Goal: Task Accomplishment & Management: Manage account settings

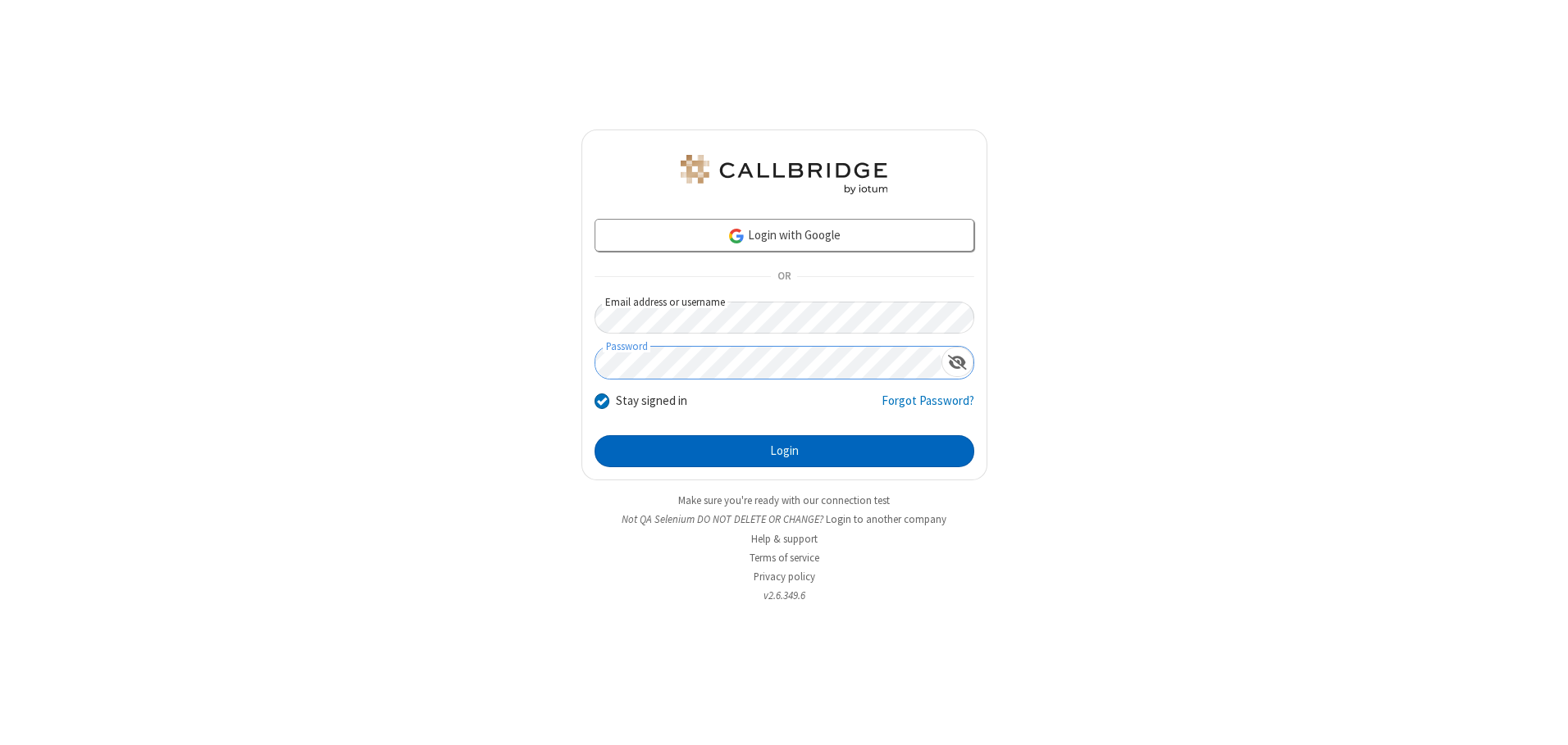
click at [784, 451] on button "Login" at bounding box center [784, 451] width 380 height 32
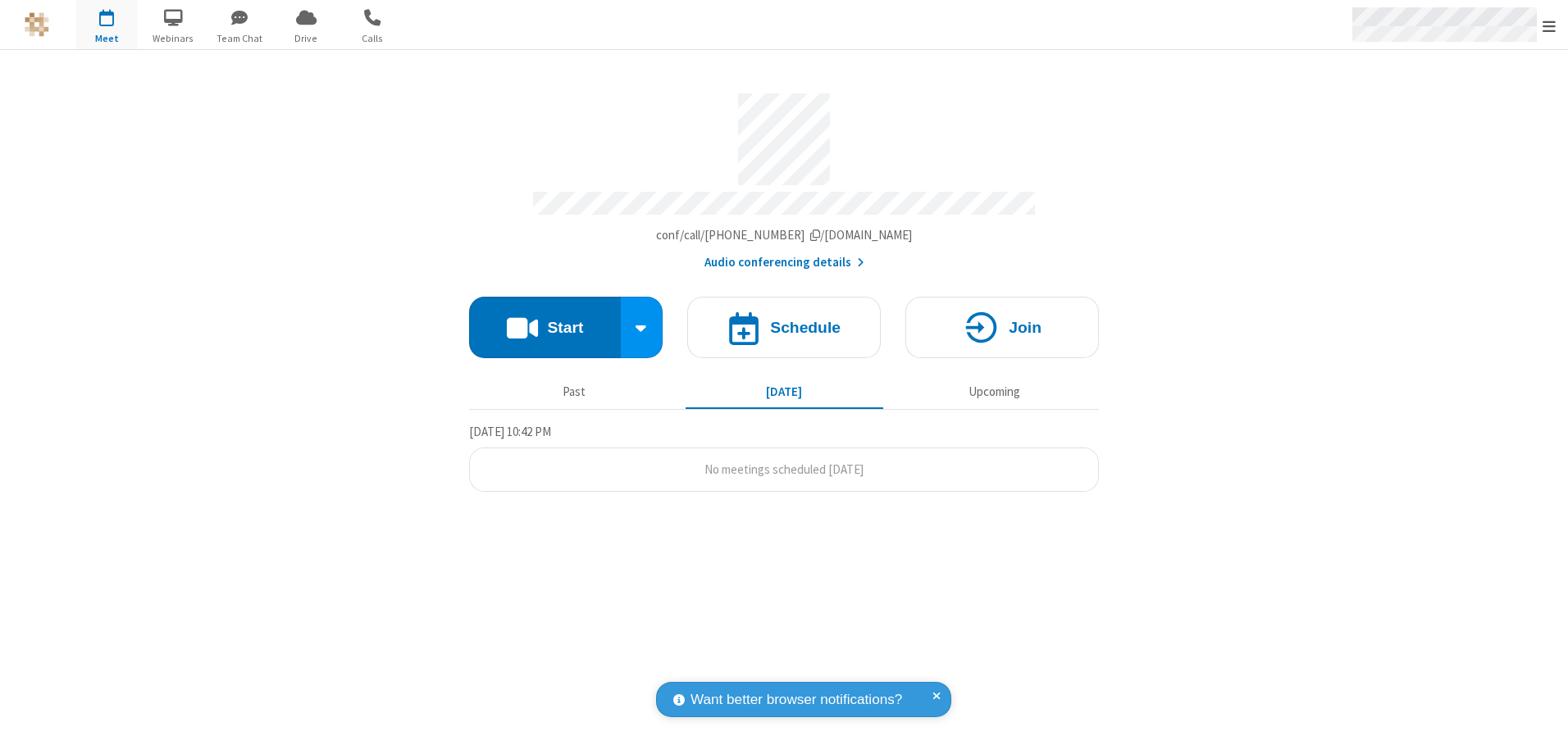
click at [1549, 25] on span "Open menu" at bounding box center [1549, 26] width 13 height 17
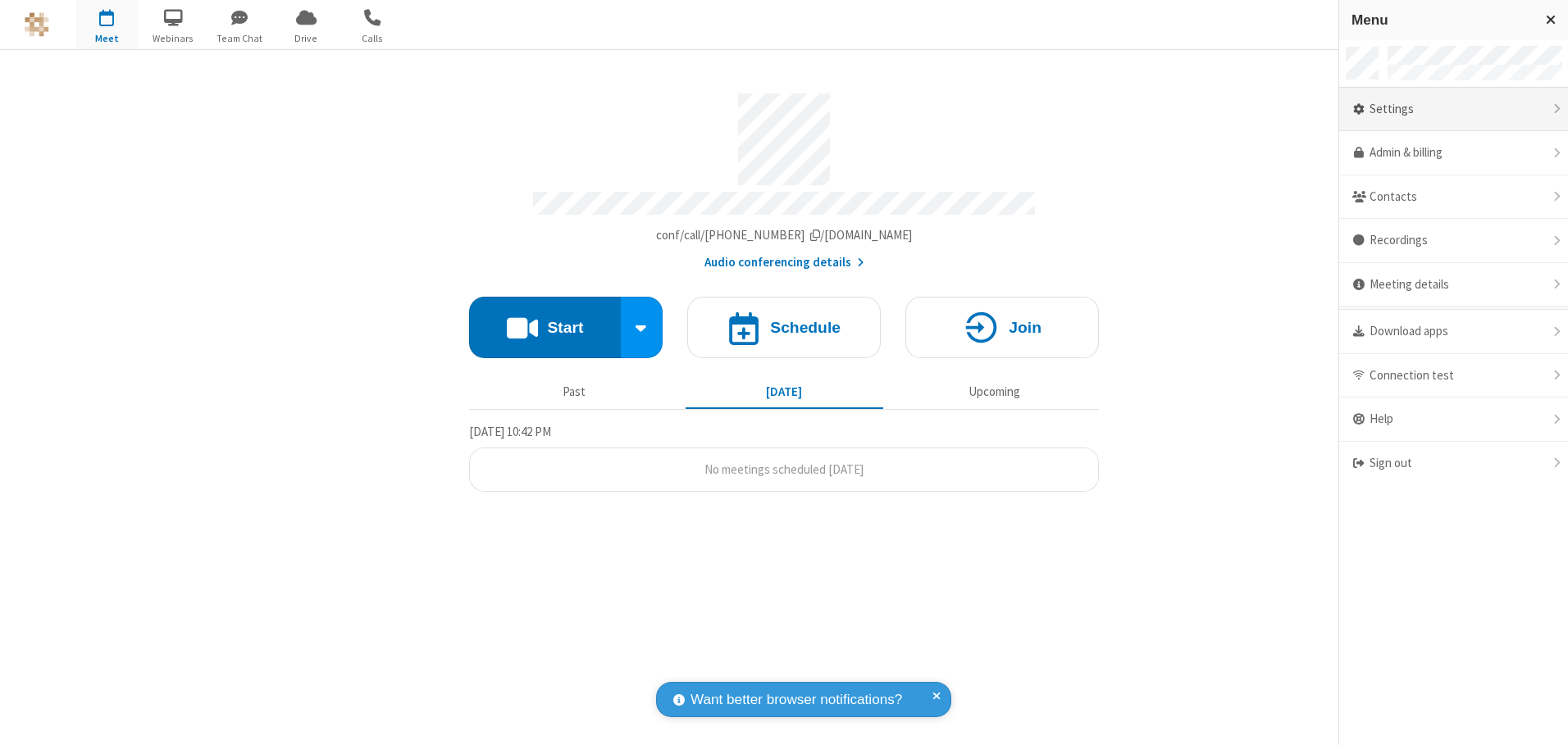
click at [1453, 109] on div "Settings" at bounding box center [1453, 109] width 229 height 45
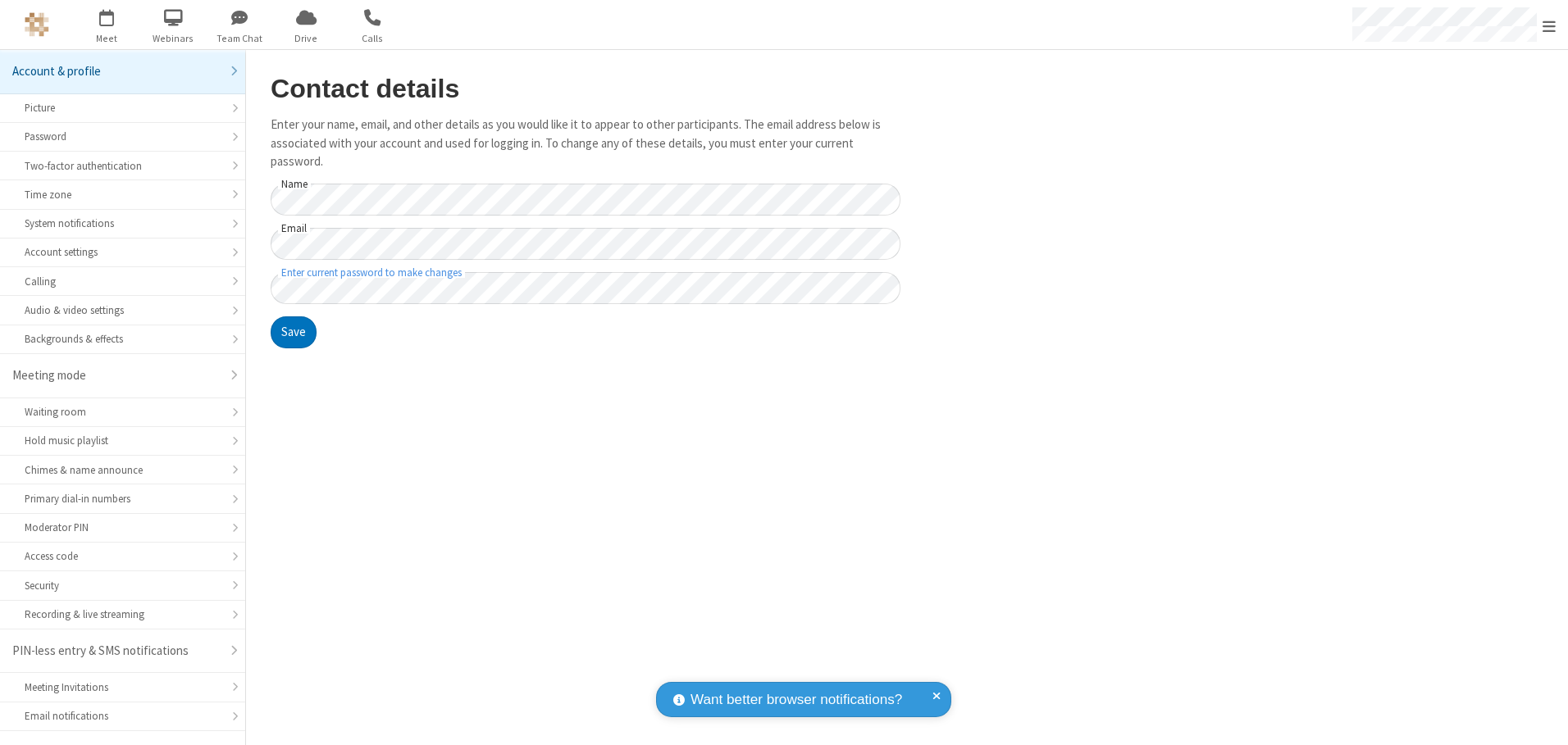
scroll to position [29, 0]
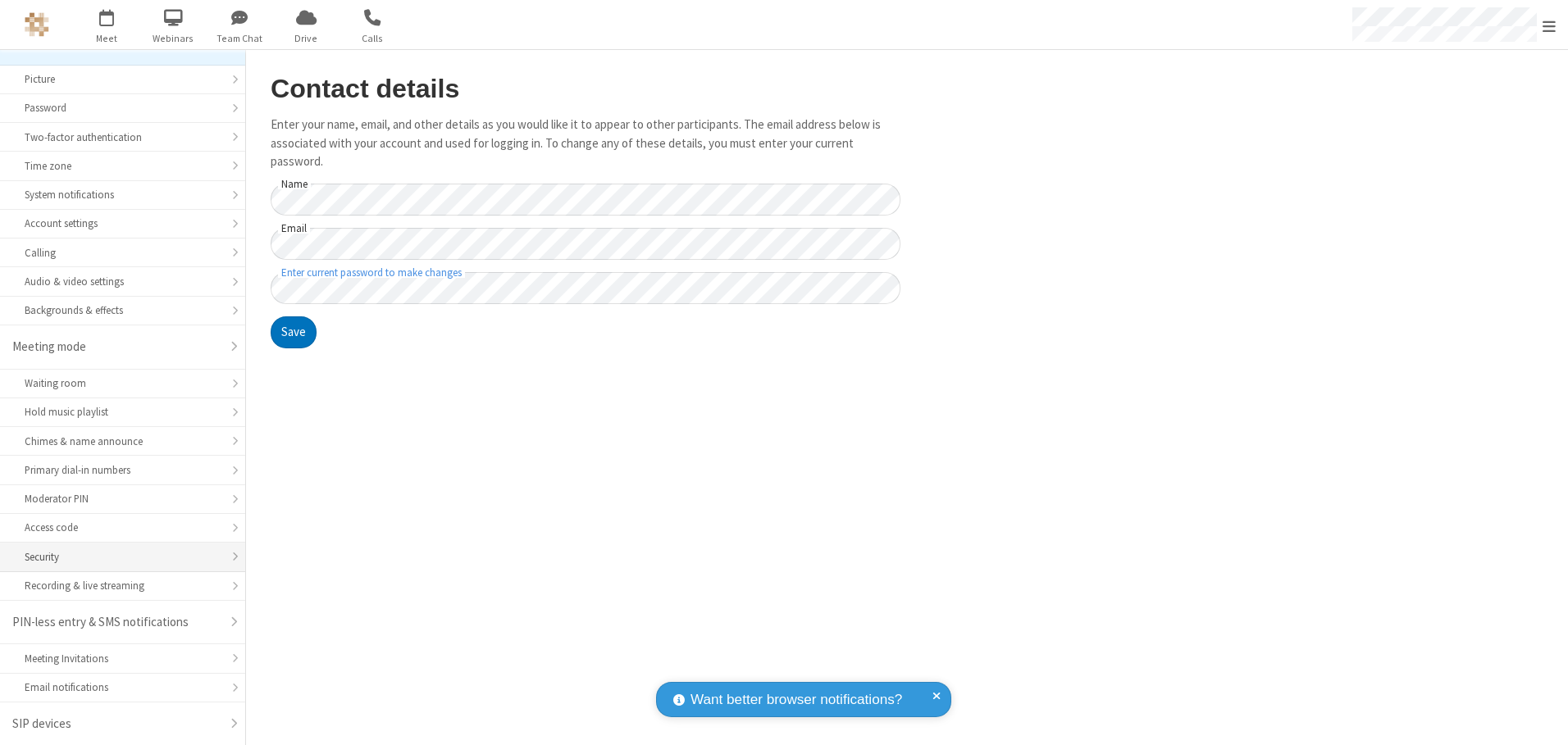
click at [116, 557] on div "Security" at bounding box center [123, 558] width 196 height 16
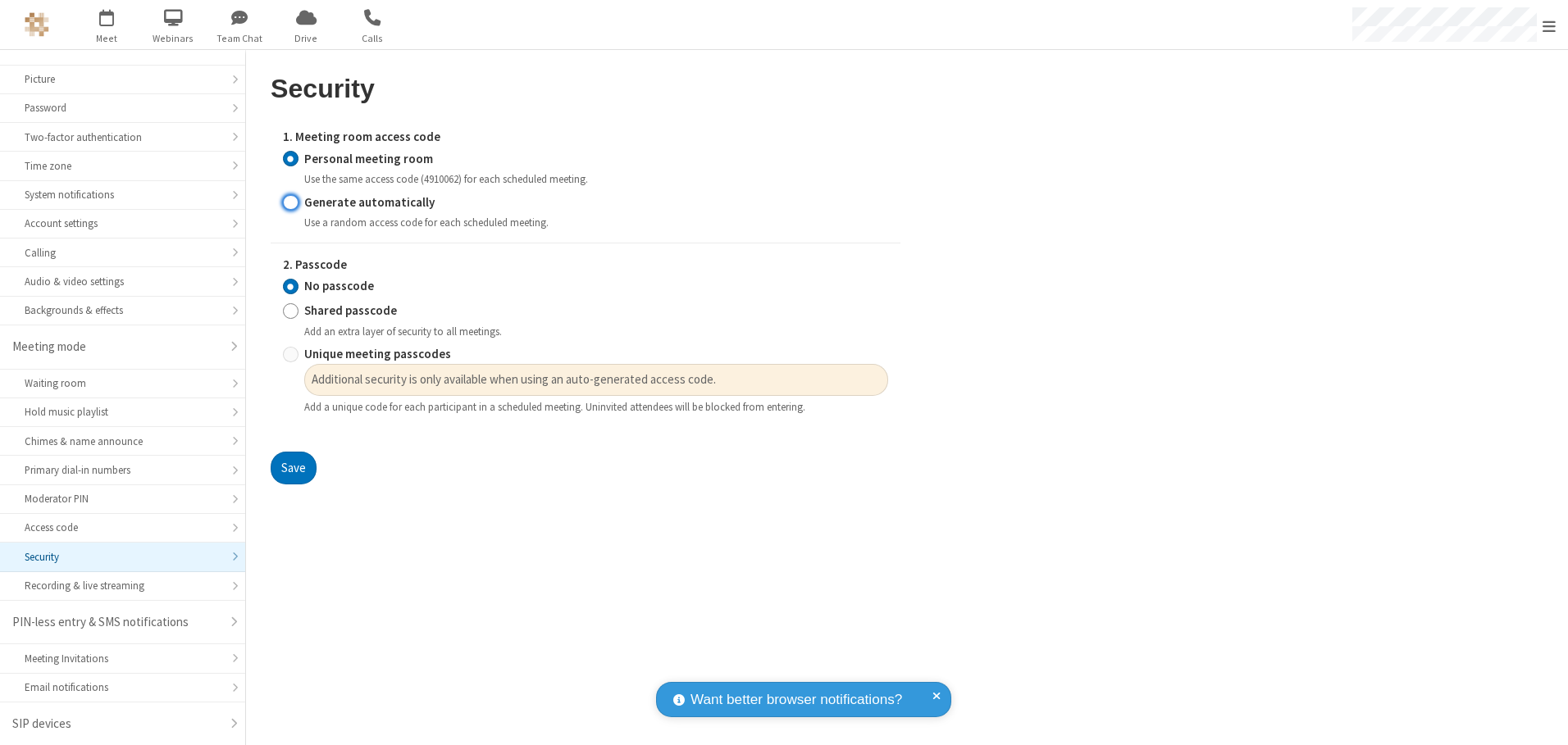
click at [291, 201] on input "Generate automatically" at bounding box center [291, 202] width 16 height 18
radio input "true"
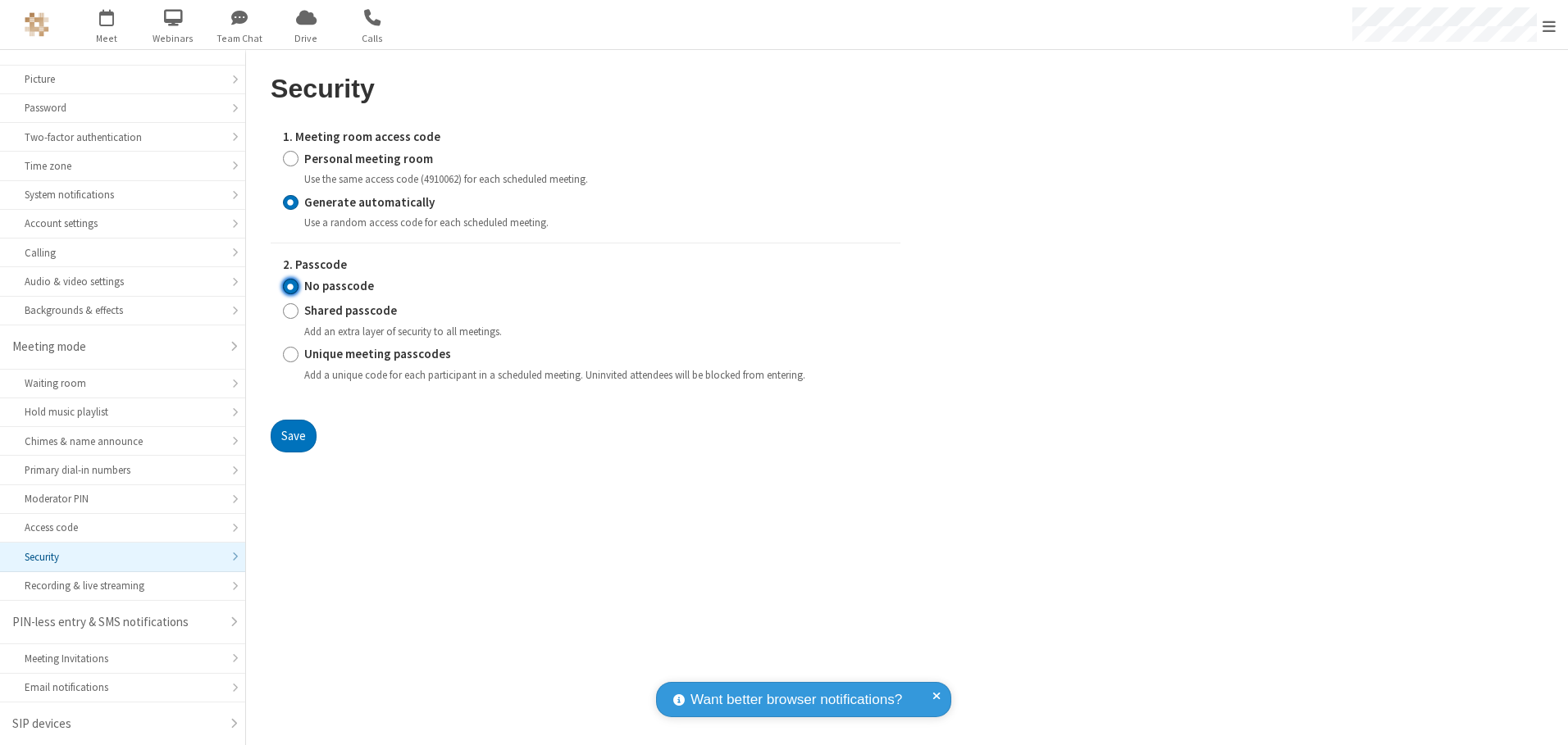
click at [291, 286] on input "No passcode" at bounding box center [291, 287] width 16 height 18
click at [292, 435] on button "Save" at bounding box center [293, 436] width 46 height 32
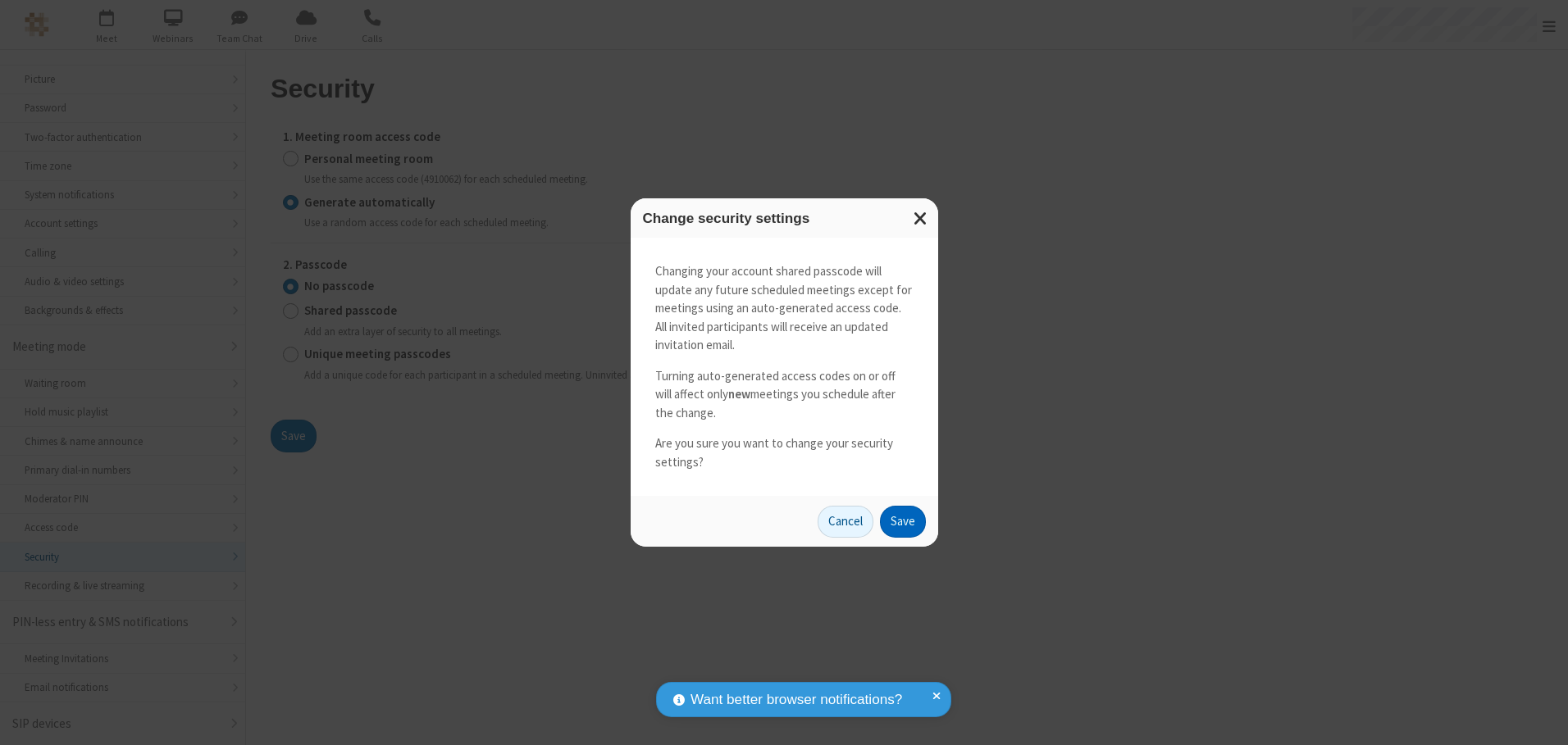
click at [902, 522] on button "Save" at bounding box center [903, 522] width 46 height 32
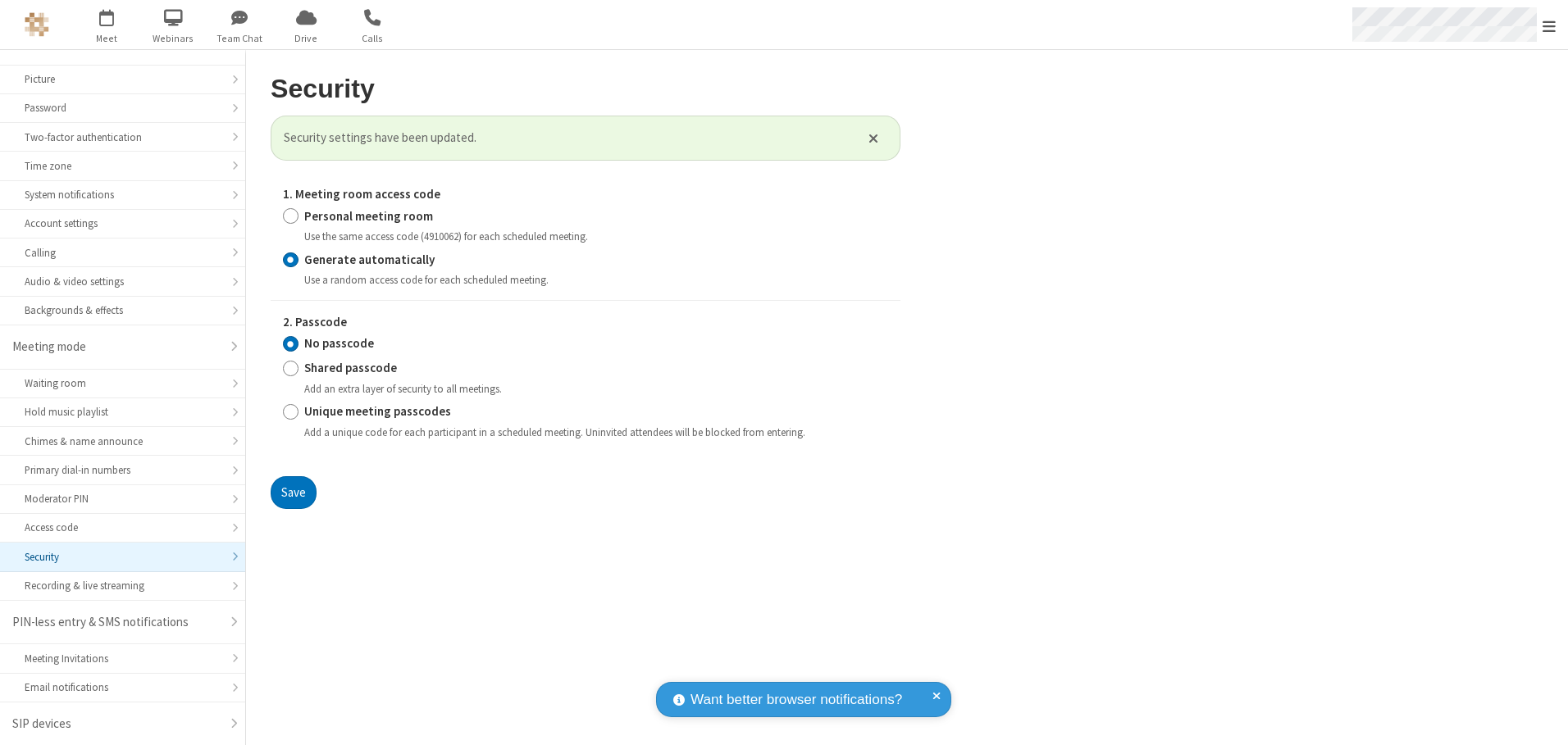
click at [1549, 25] on span "Open menu" at bounding box center [1549, 26] width 13 height 17
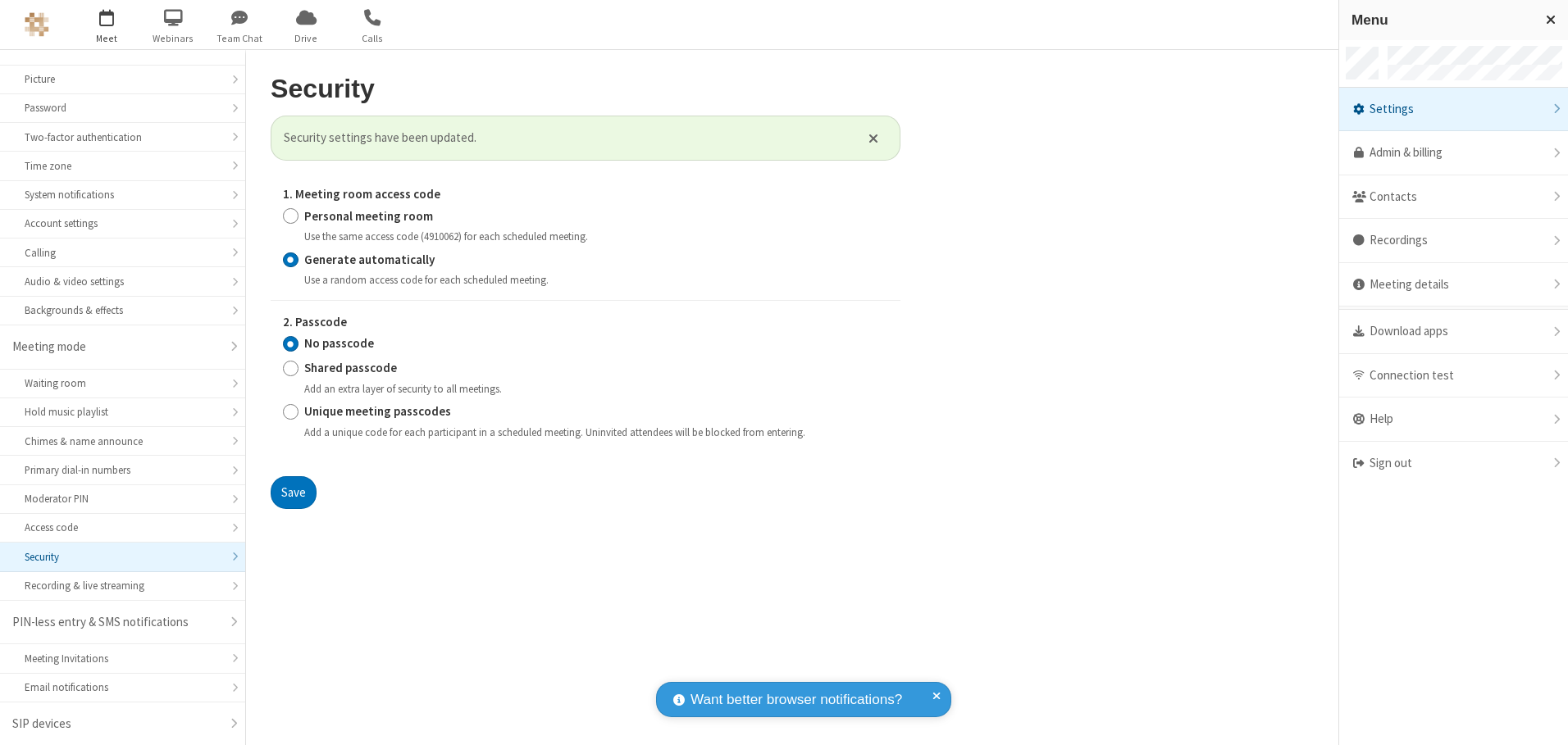
click at [107, 25] on span "button" at bounding box center [107, 18] width 61 height 28
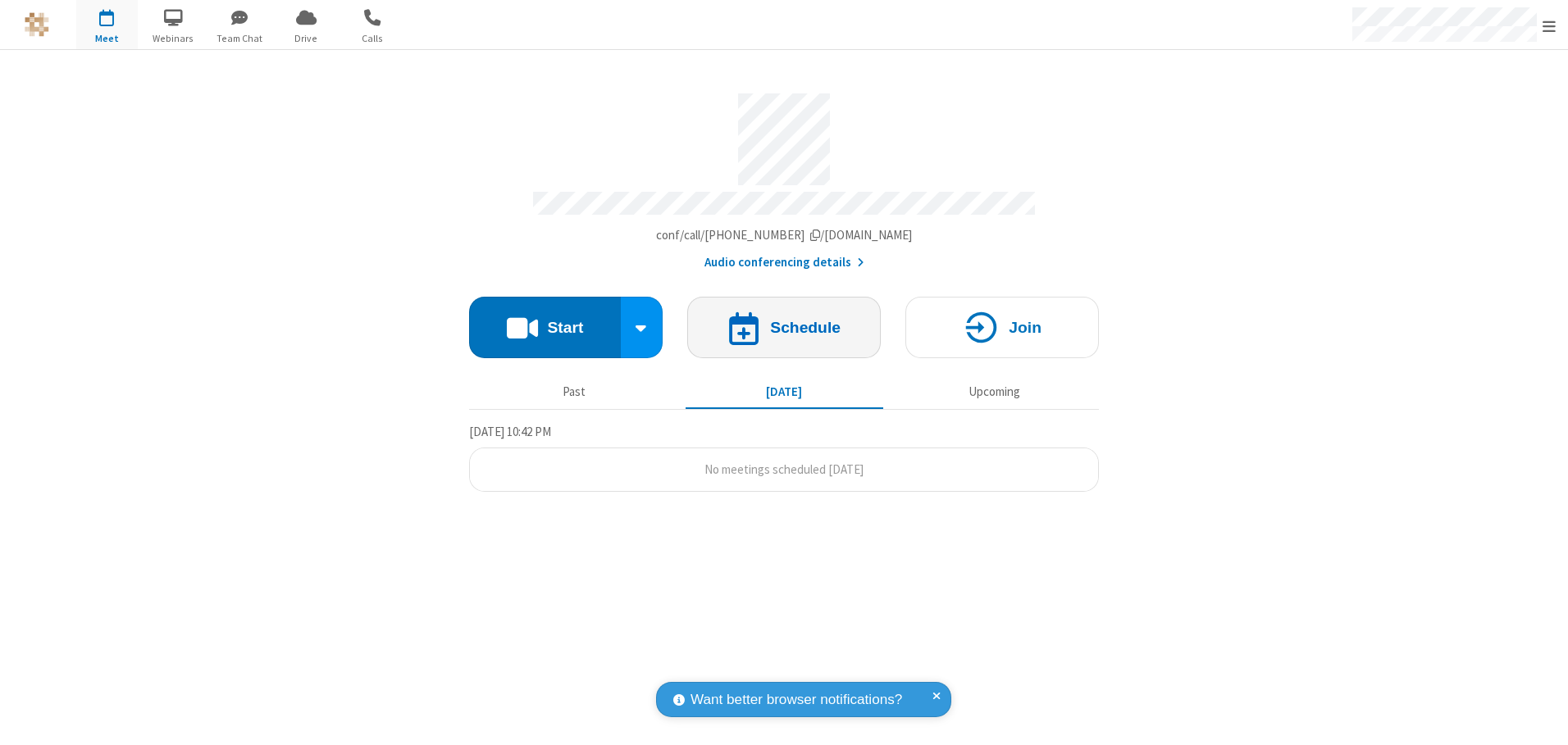
click at [784, 321] on h4 "Schedule" at bounding box center [805, 327] width 71 height 16
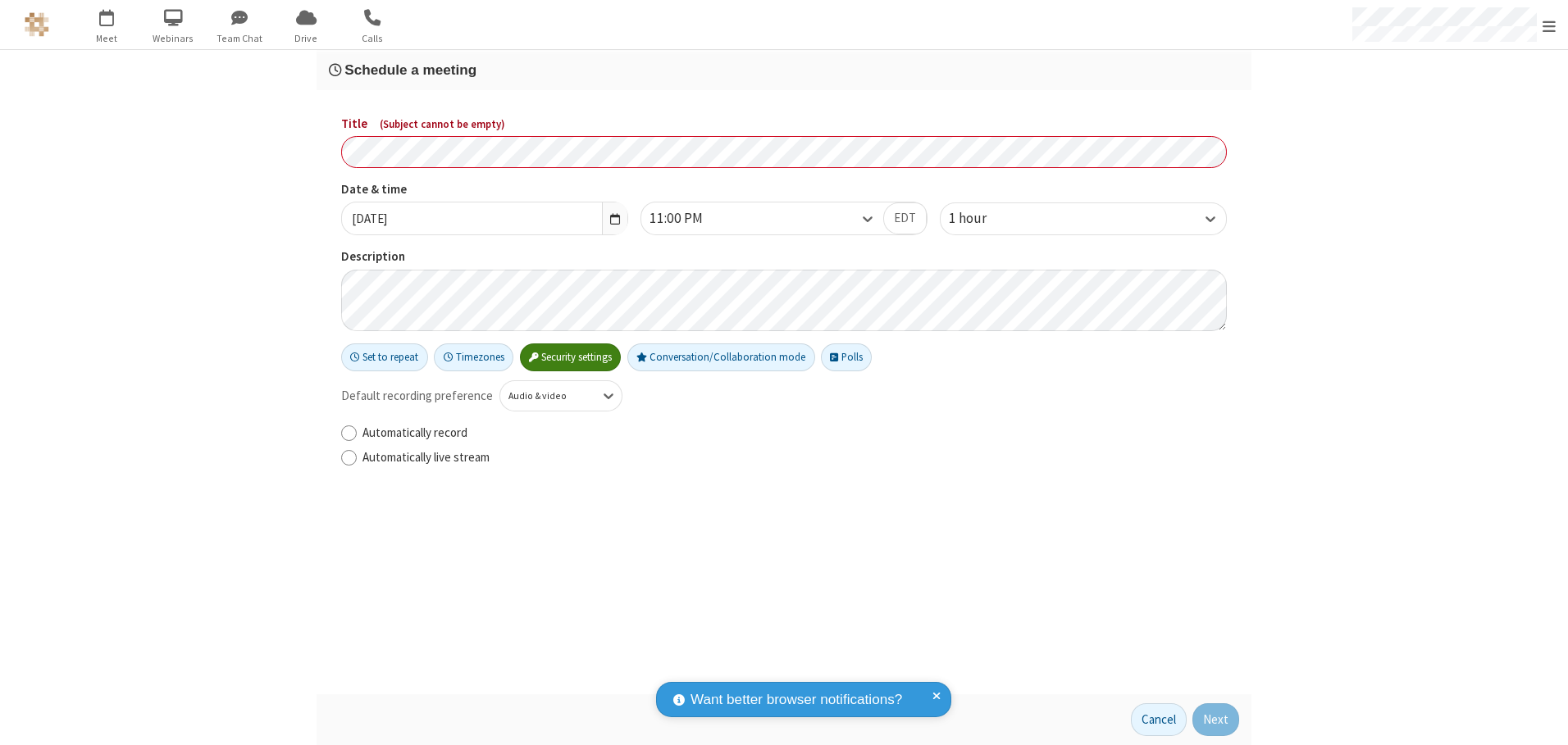
click at [784, 70] on h3 "Schedule a meeting" at bounding box center [784, 70] width 911 height 16
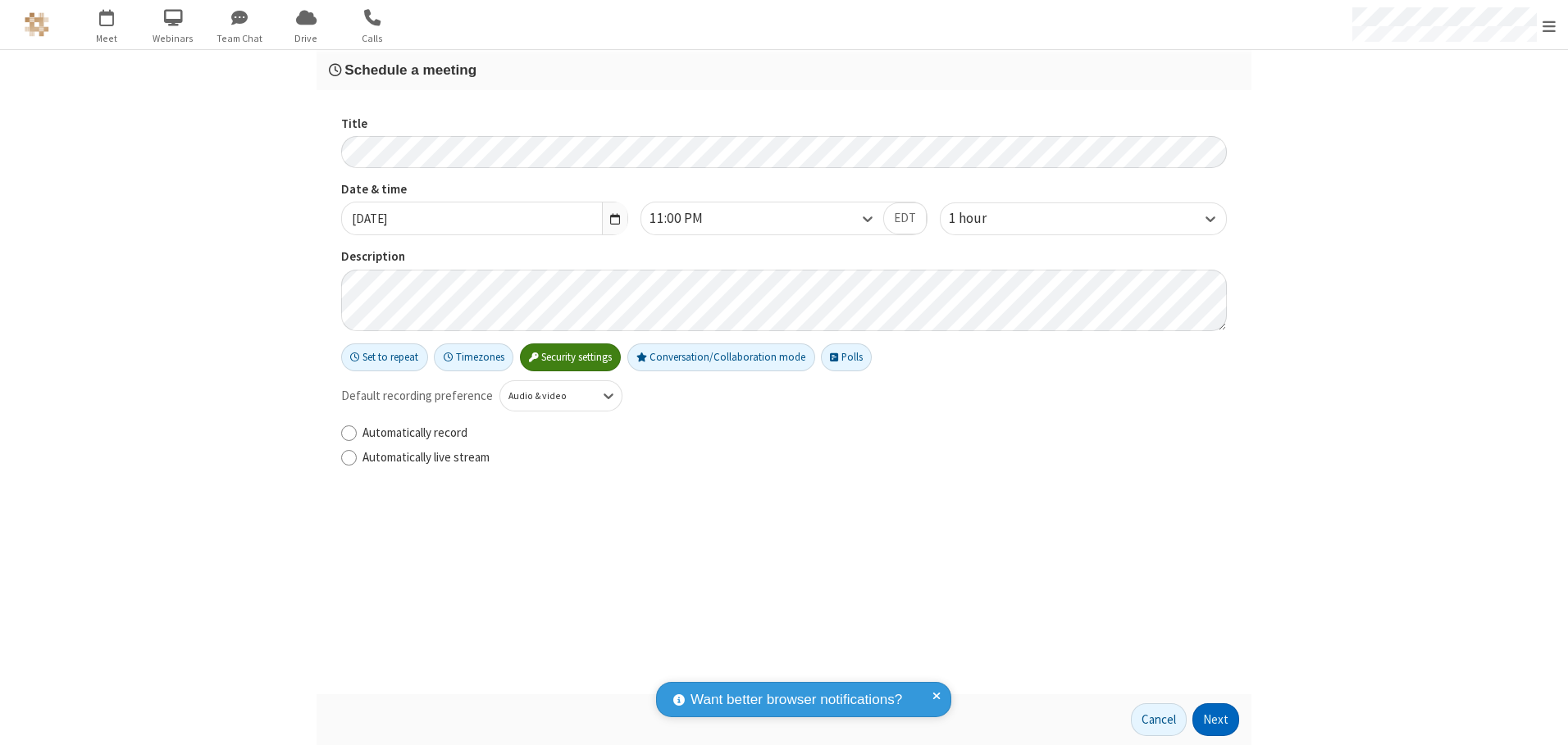
click at [1216, 720] on button "Next" at bounding box center [1215, 720] width 46 height 32
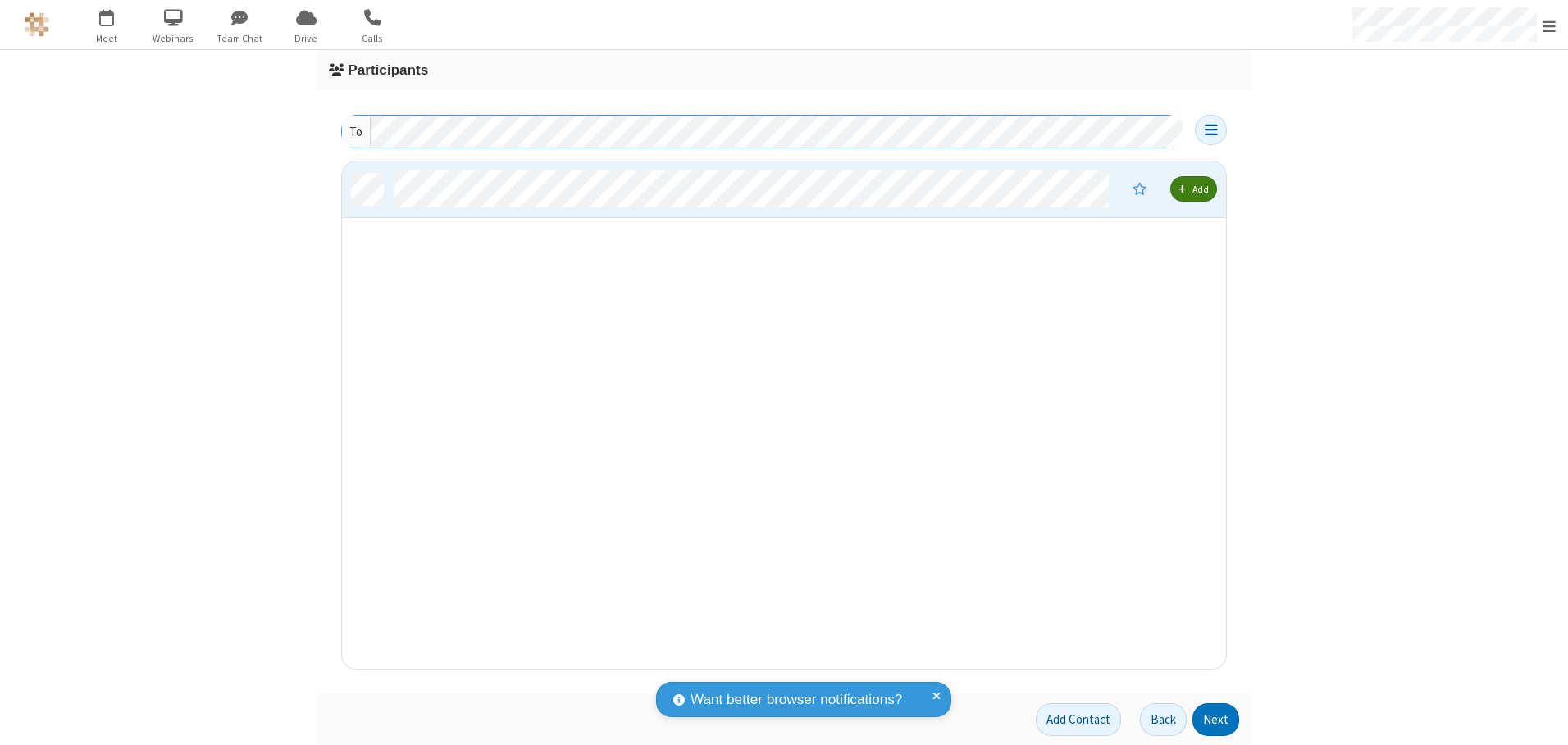
scroll to position [495, 872]
click at [1216, 720] on button "Next" at bounding box center [1215, 720] width 46 height 32
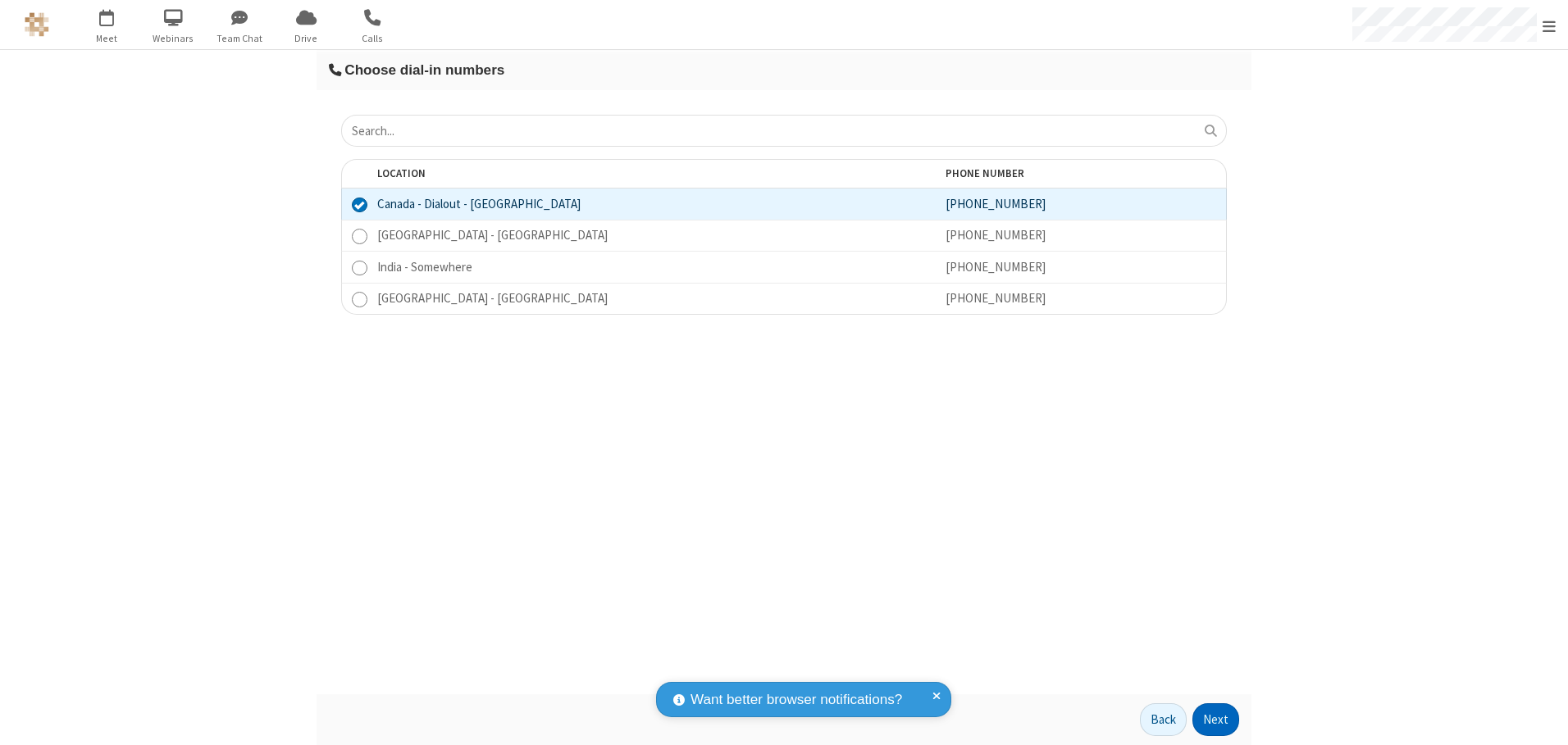
click at [1216, 720] on button "Next" at bounding box center [1215, 720] width 46 height 32
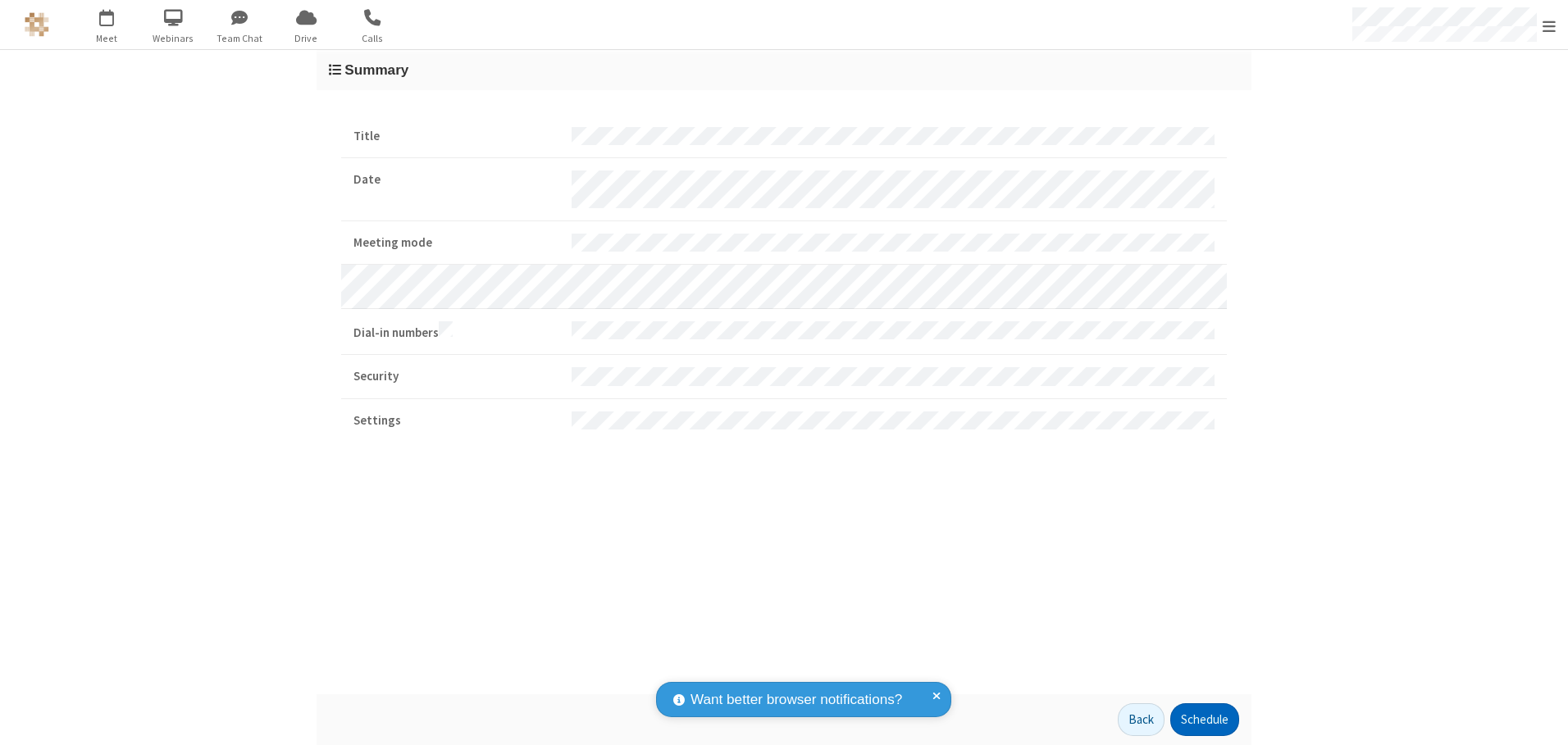
click at [1204, 720] on button "Schedule" at bounding box center [1205, 720] width 69 height 32
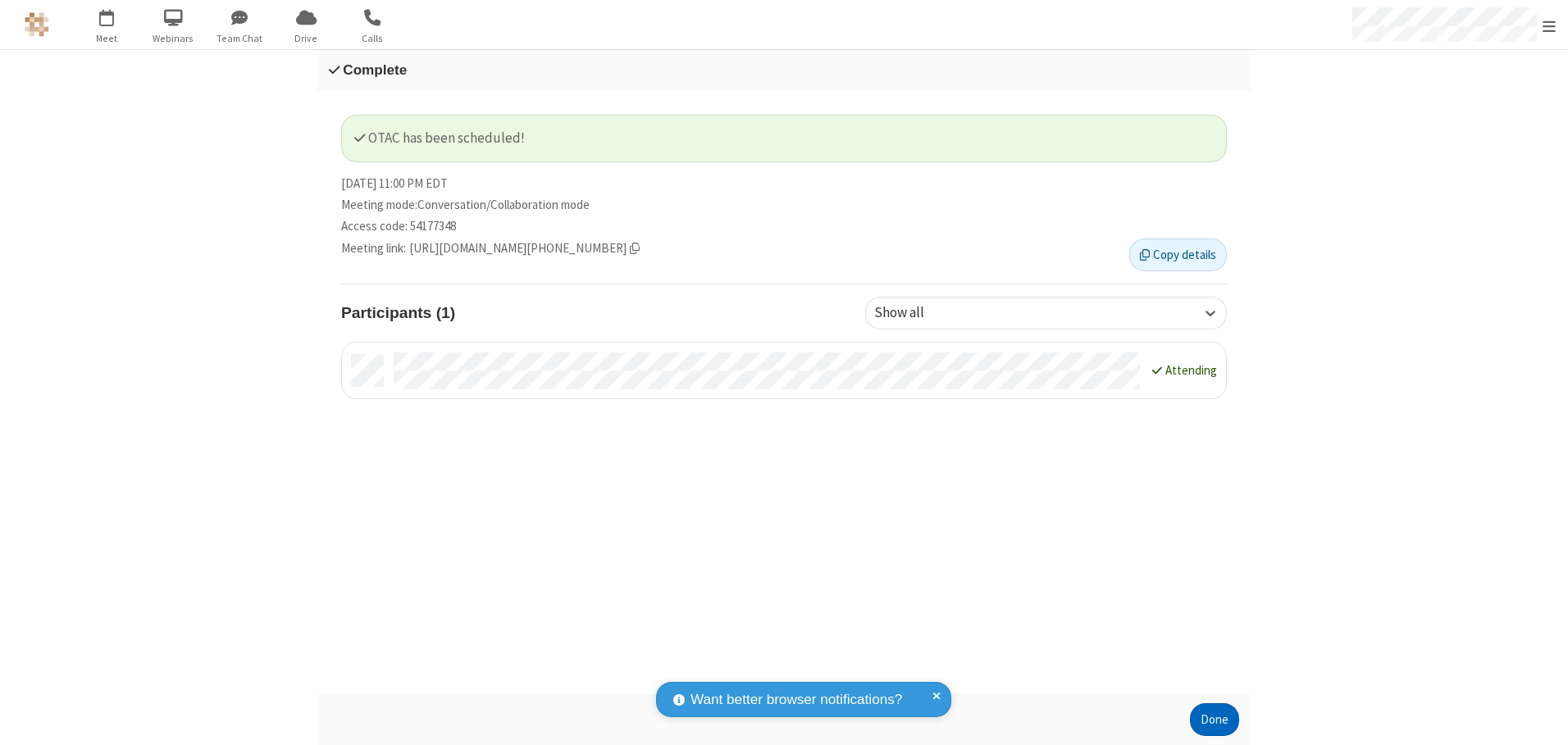
click at [1214, 720] on button "Done" at bounding box center [1214, 720] width 49 height 32
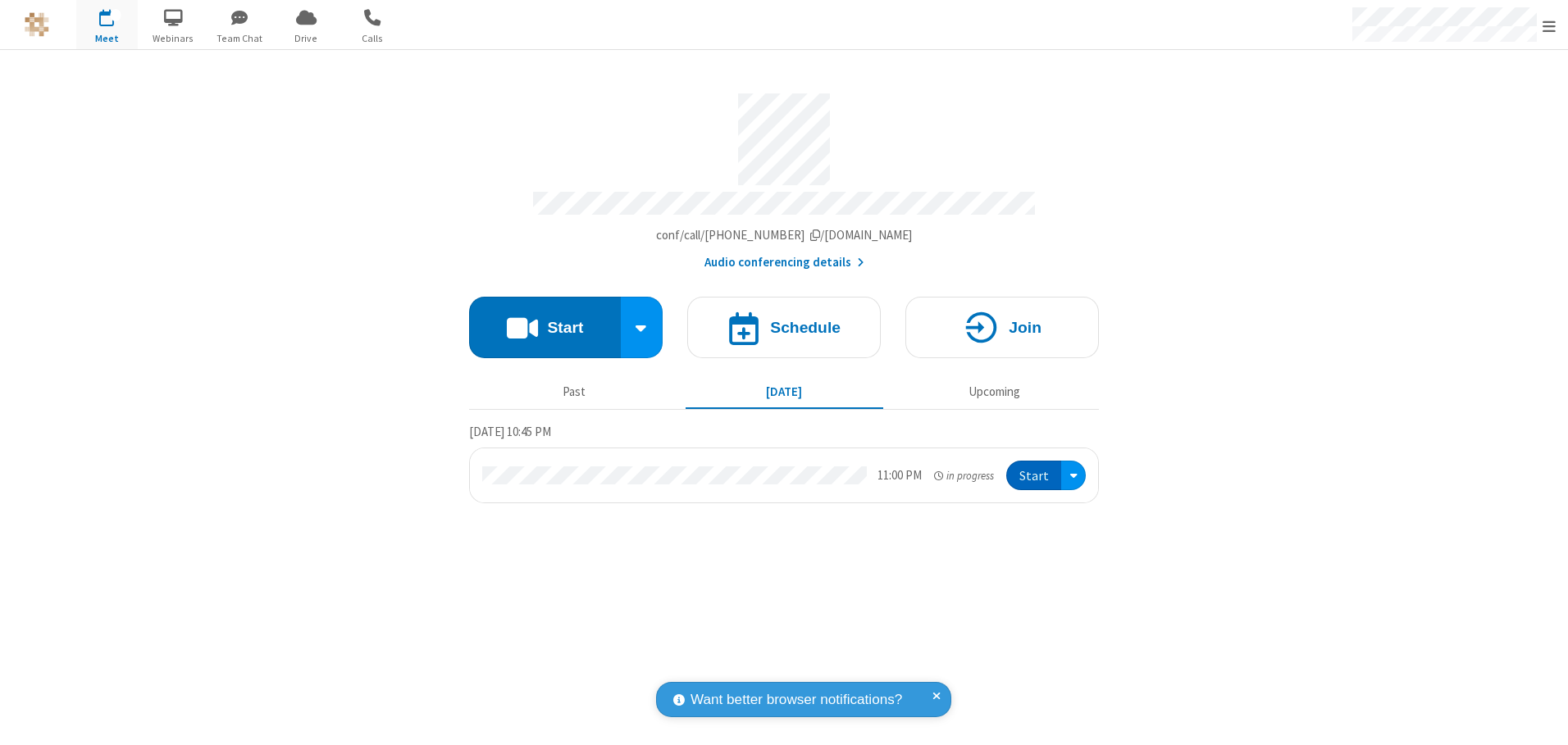
click at [1035, 470] on button "Start" at bounding box center [1033, 475] width 55 height 31
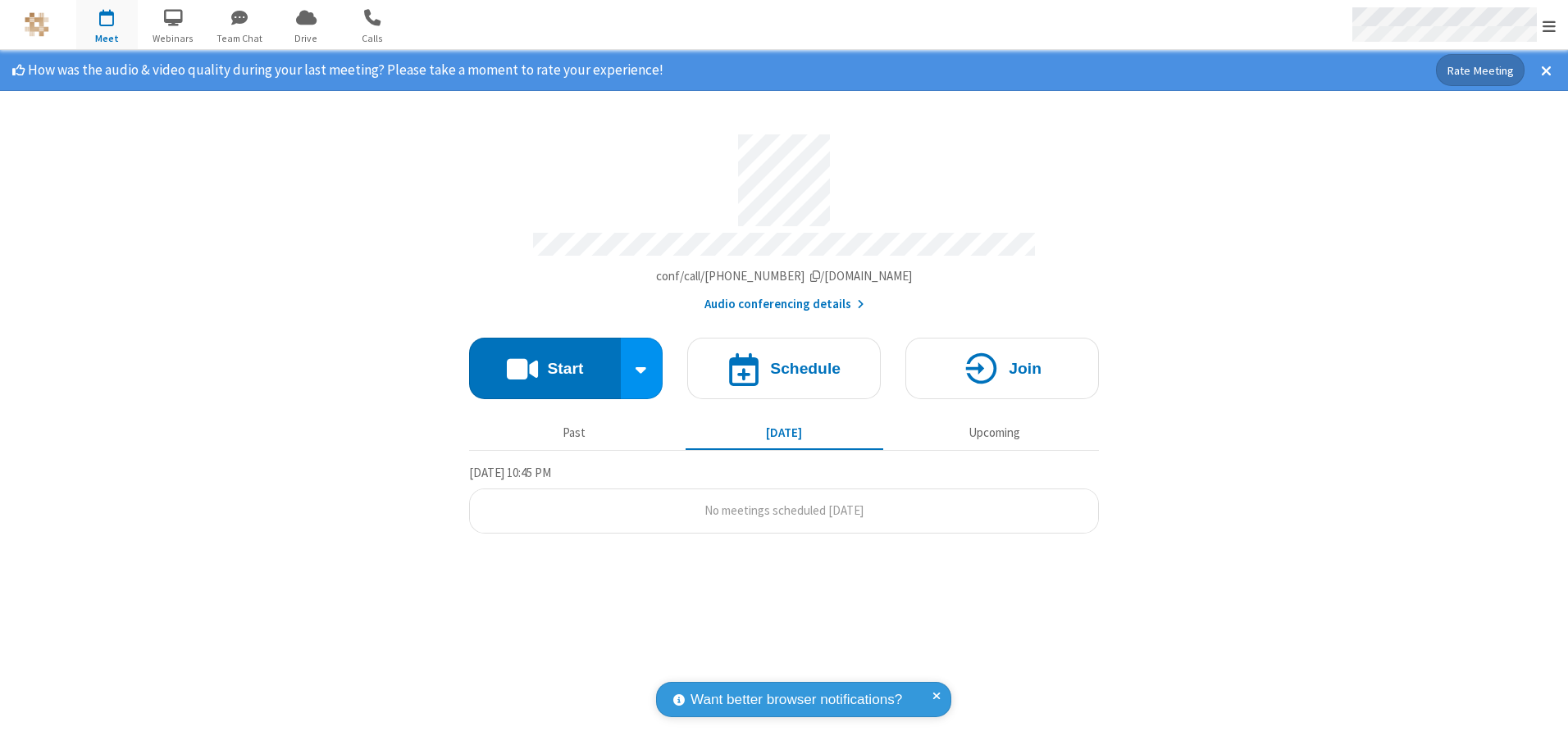
click at [1549, 25] on span "Open menu" at bounding box center [1549, 26] width 13 height 17
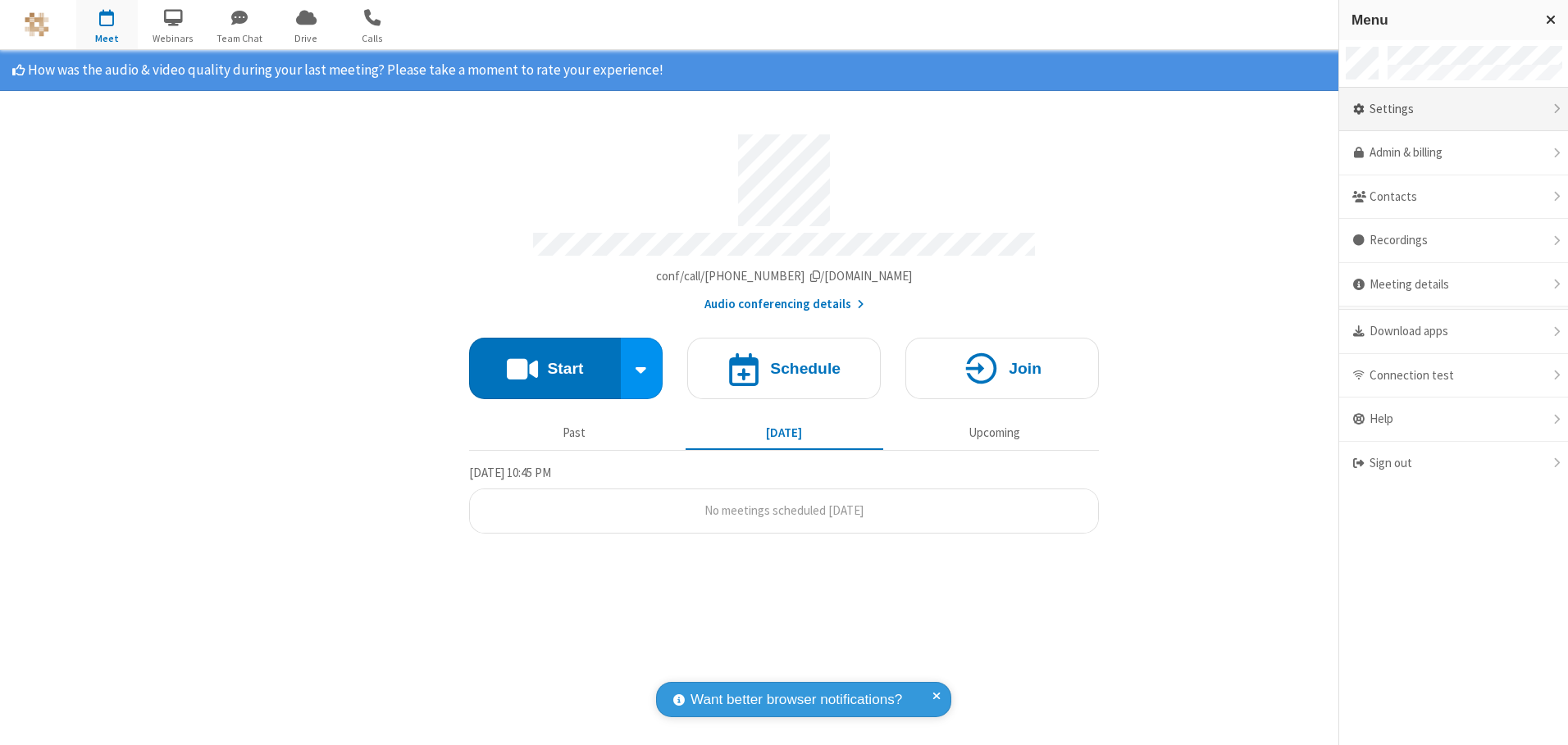
click at [1453, 109] on div "Settings" at bounding box center [1453, 109] width 229 height 45
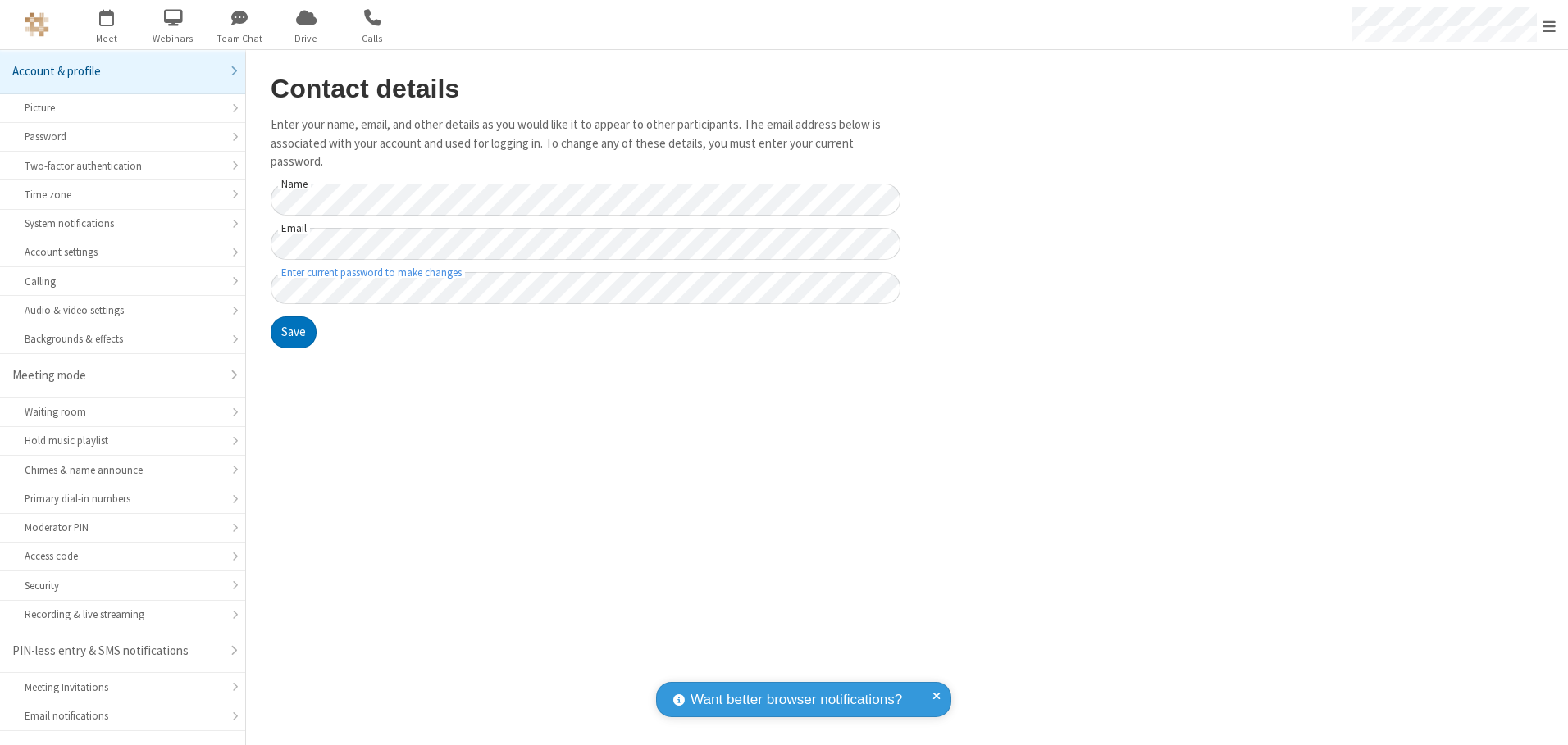
scroll to position [29, 0]
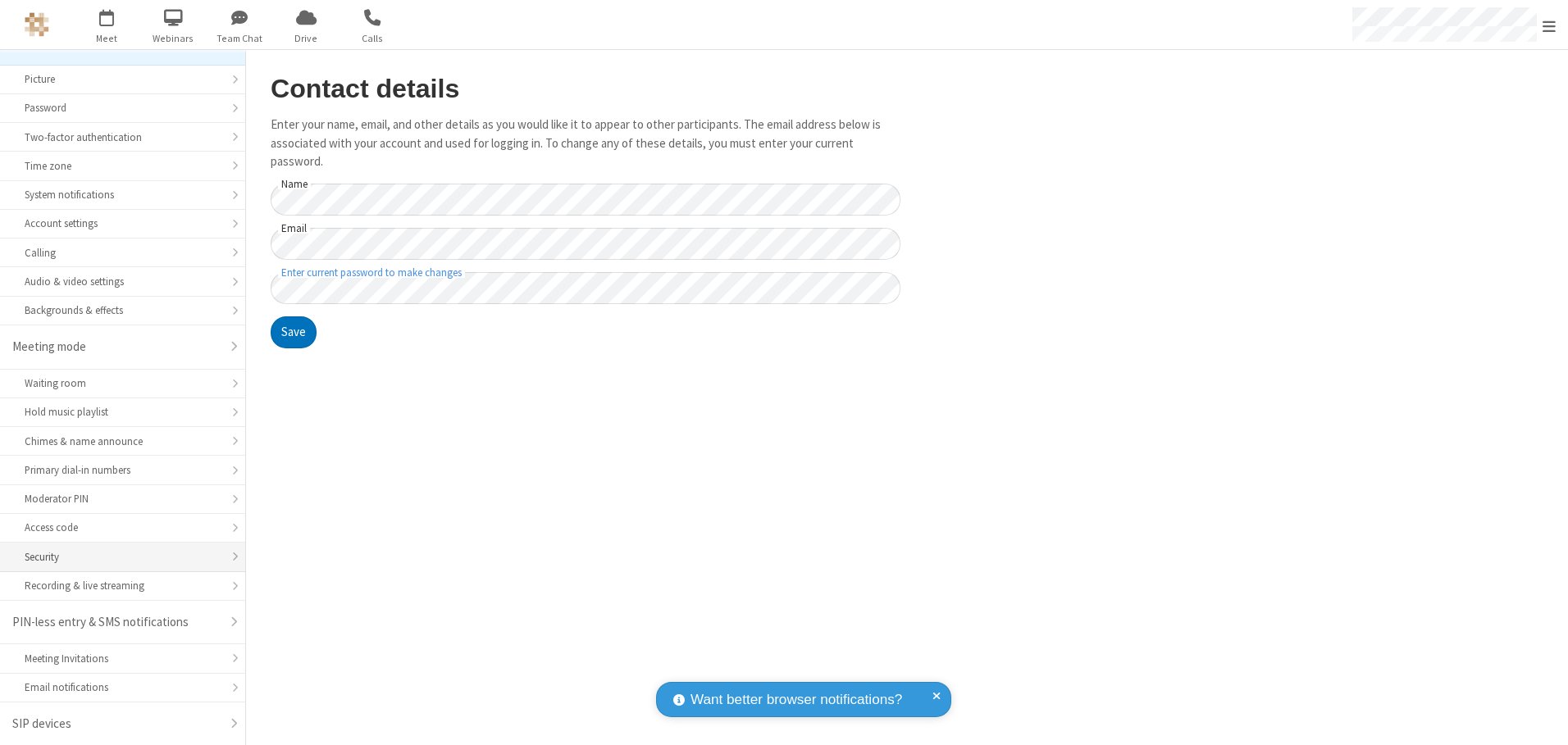
click at [116, 557] on div "Security" at bounding box center [123, 558] width 196 height 16
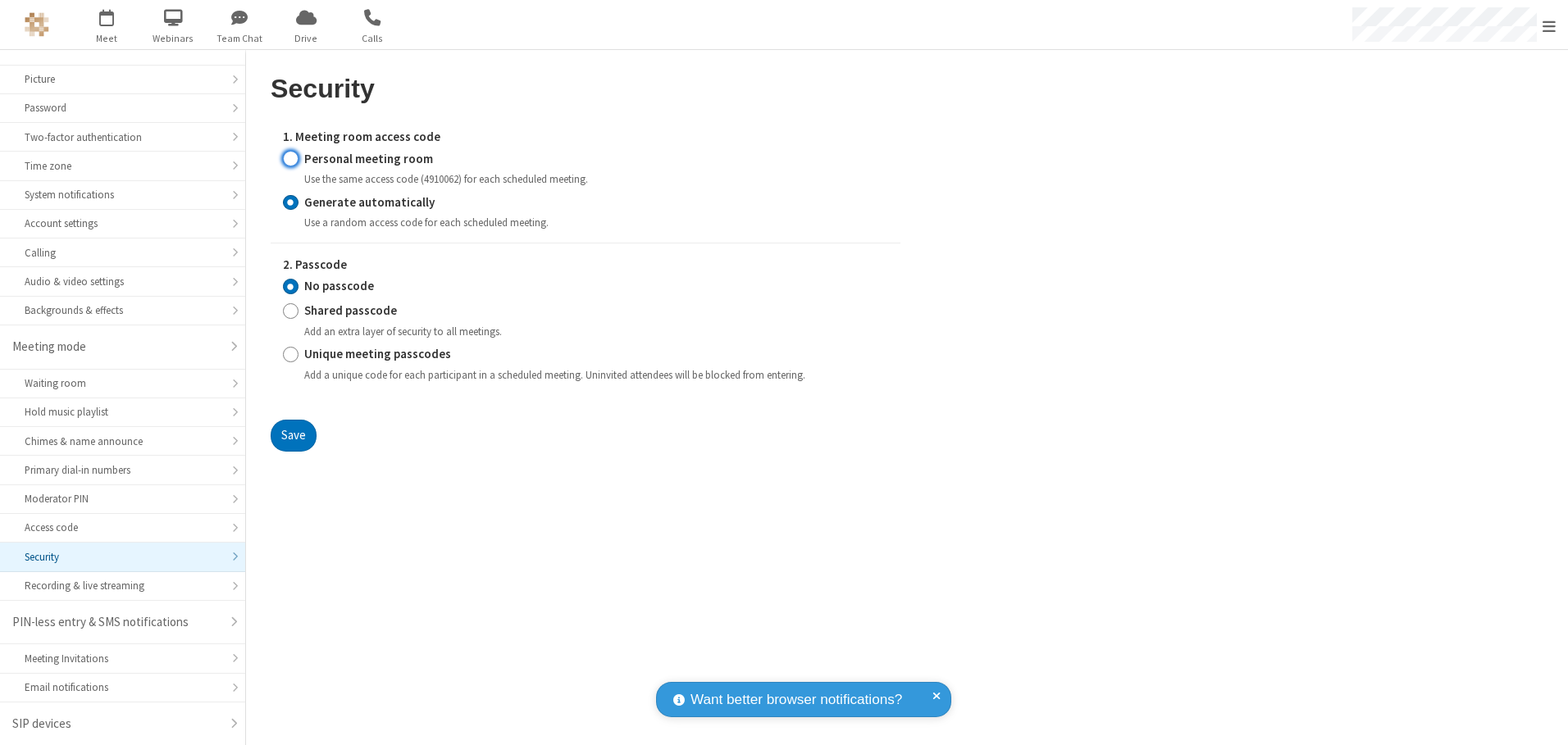
click at [291, 158] on input "Personal meeting room" at bounding box center [291, 158] width 16 height 18
radio input "true"
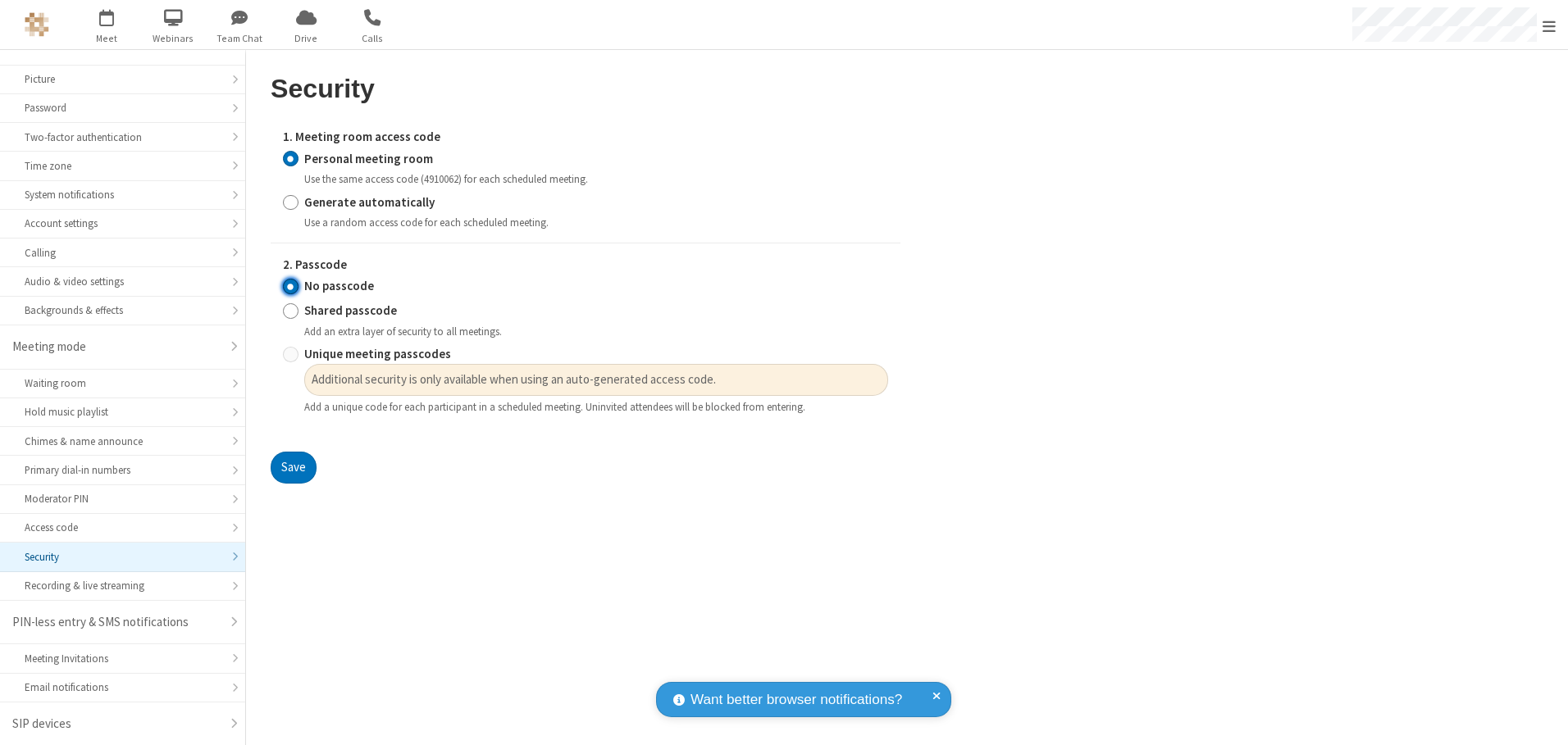
click at [291, 286] on input "No passcode" at bounding box center [291, 287] width 16 height 18
click at [292, 468] on button "Save" at bounding box center [293, 467] width 46 height 32
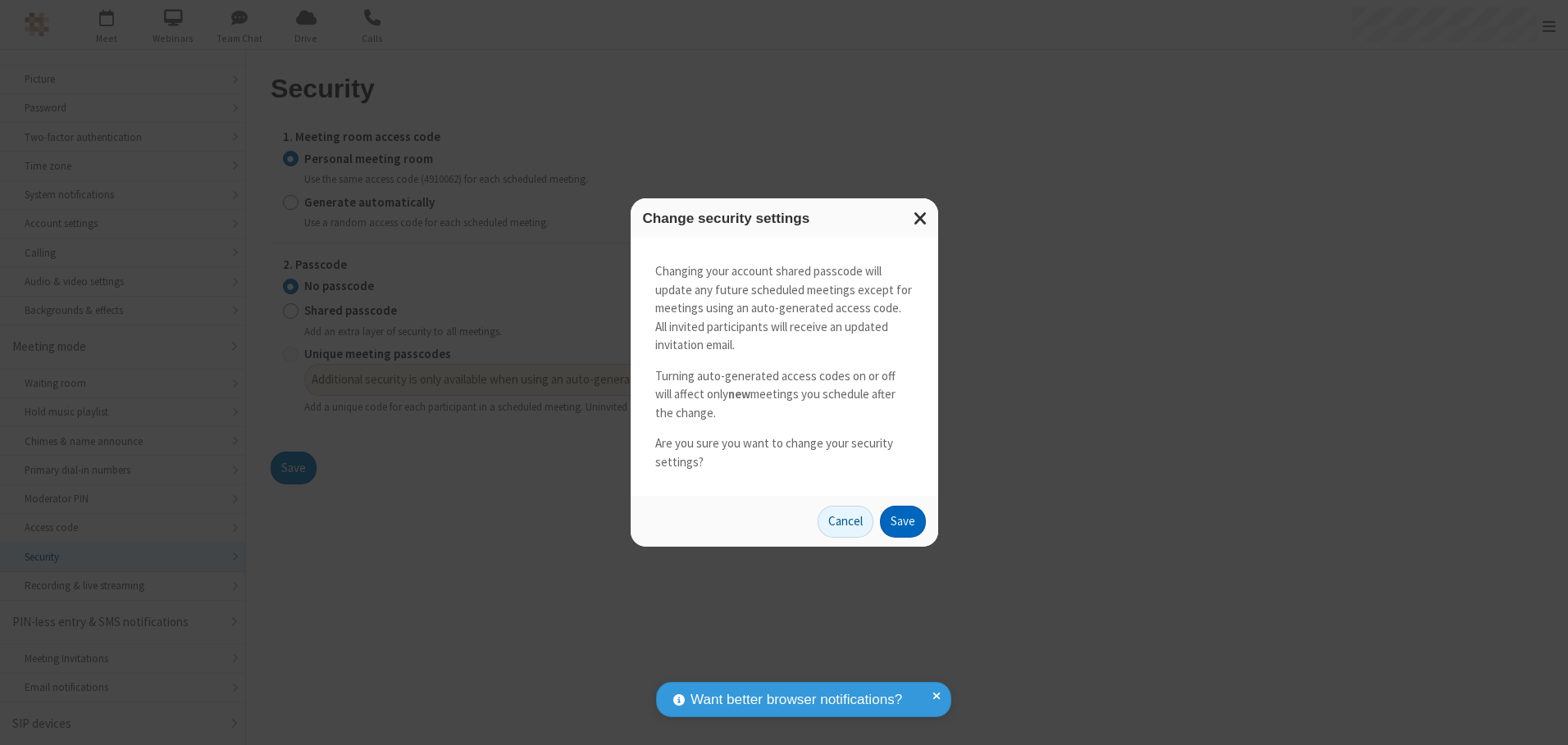
click at [902, 522] on button "Save" at bounding box center [903, 522] width 46 height 32
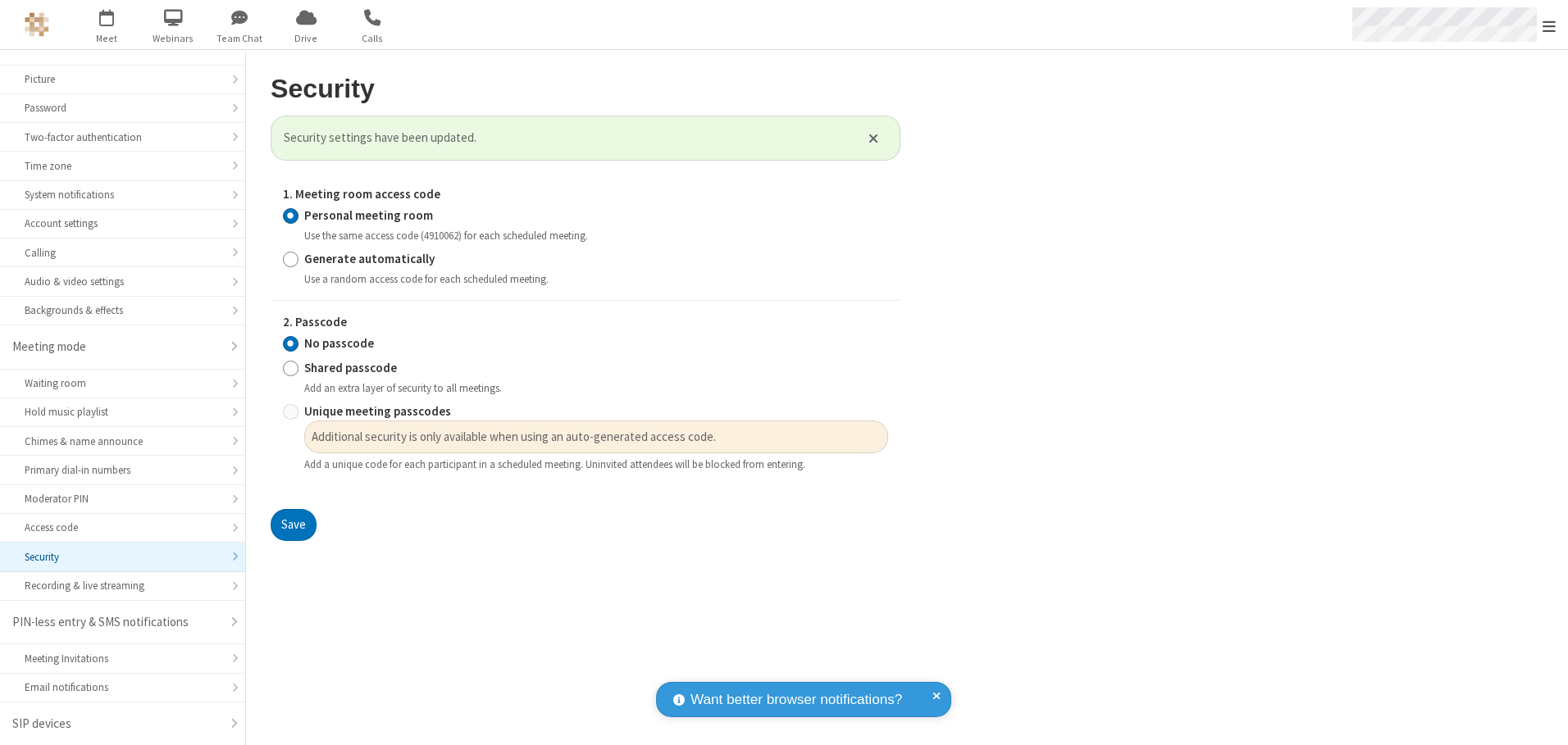
click at [1549, 25] on span "Open menu" at bounding box center [1549, 26] width 13 height 17
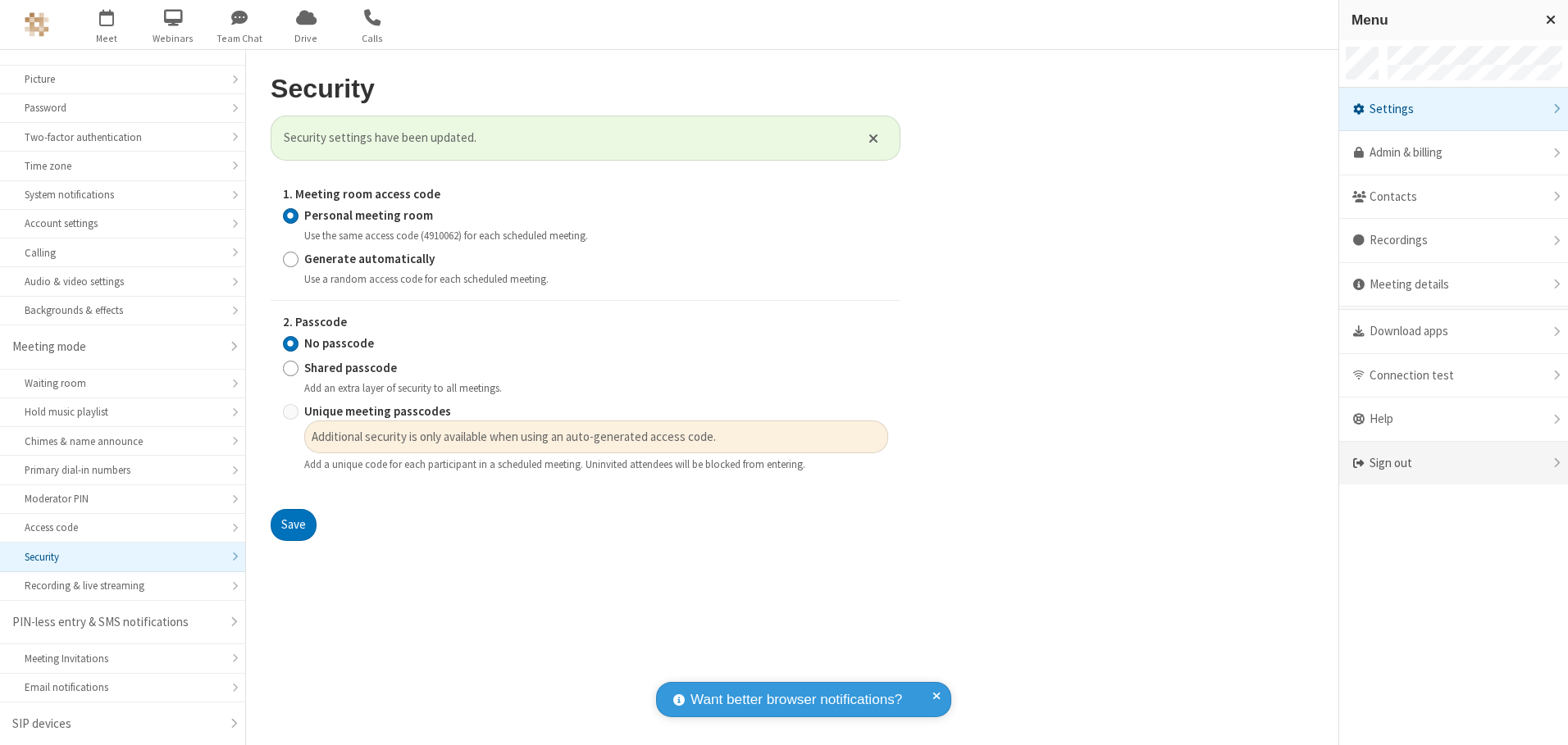
click at [1453, 463] on div "Sign out" at bounding box center [1453, 464] width 229 height 44
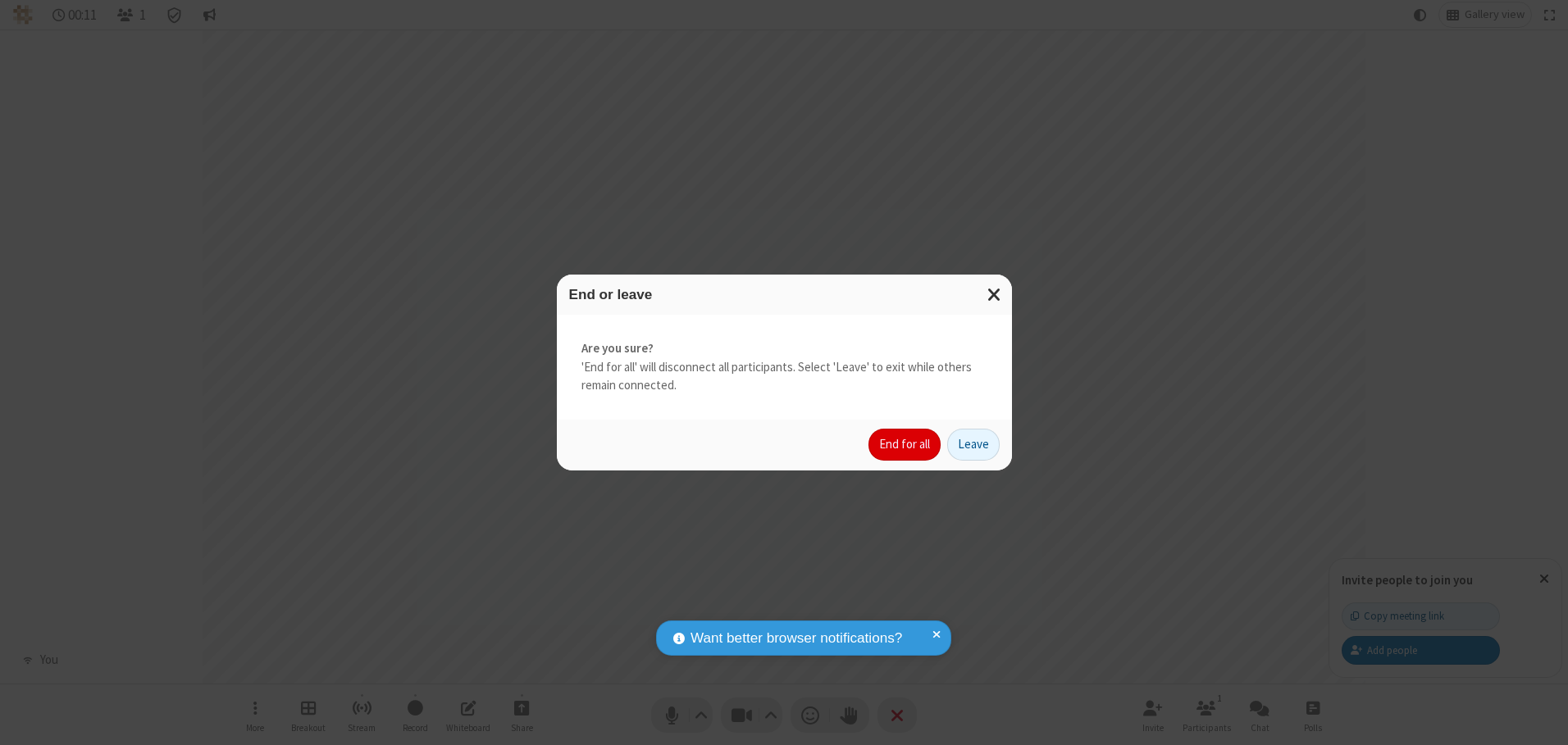
click at [905, 445] on button "End for all" at bounding box center [904, 445] width 72 height 32
